Goal: Unclear

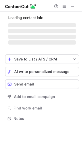
scroll to position [118, 82]
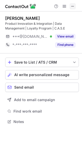
click at [76, 5] on button at bounding box center [73, 6] width 6 height 6
